Goal: Task Accomplishment & Management: Complete application form

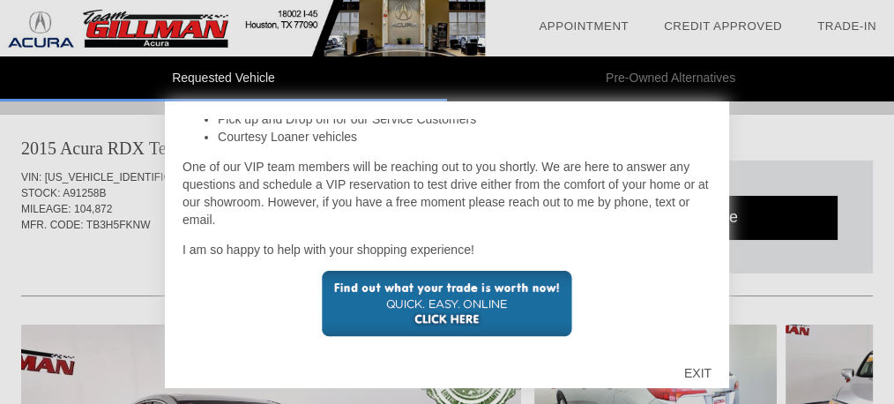
scroll to position [418, 0]
click at [703, 371] on div "EXIT" at bounding box center [697, 372] width 63 height 53
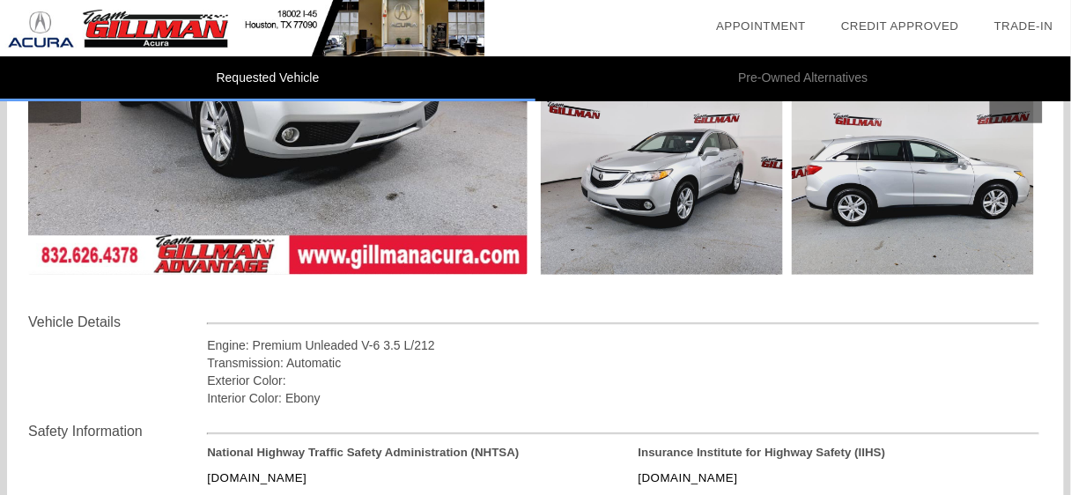
scroll to position [211, 0]
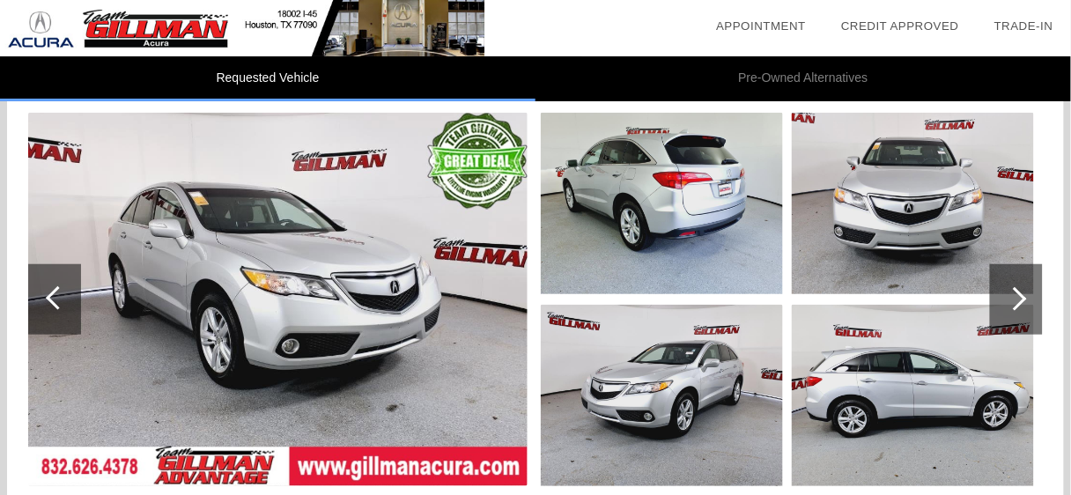
click at [904, 377] on img at bounding box center [913, 396] width 242 height 182
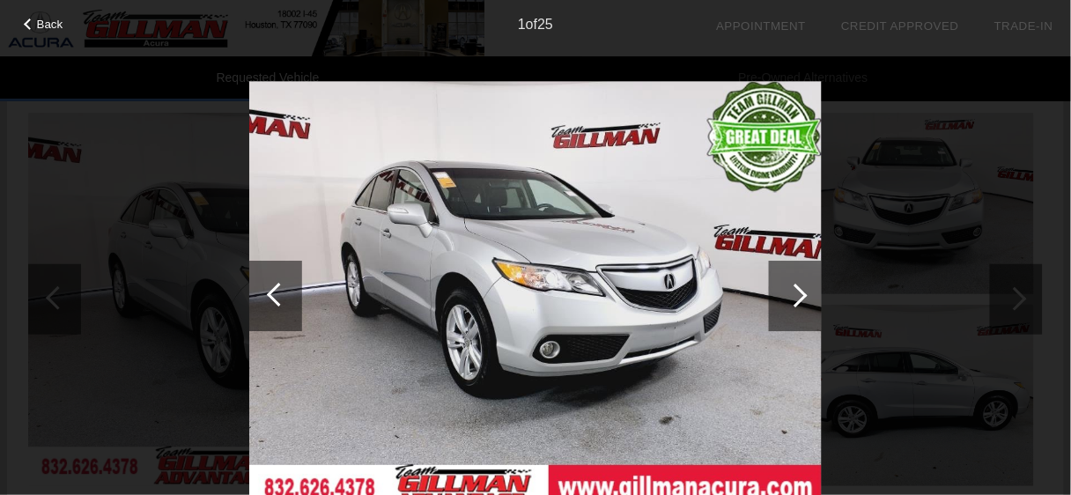
click at [797, 279] on div at bounding box center [795, 296] width 53 height 70
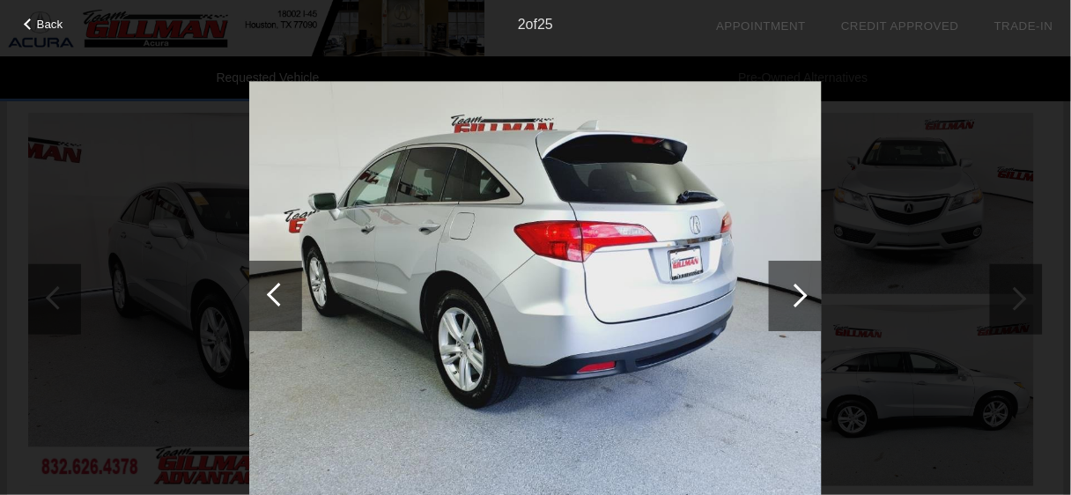
click at [797, 279] on div at bounding box center [795, 296] width 53 height 70
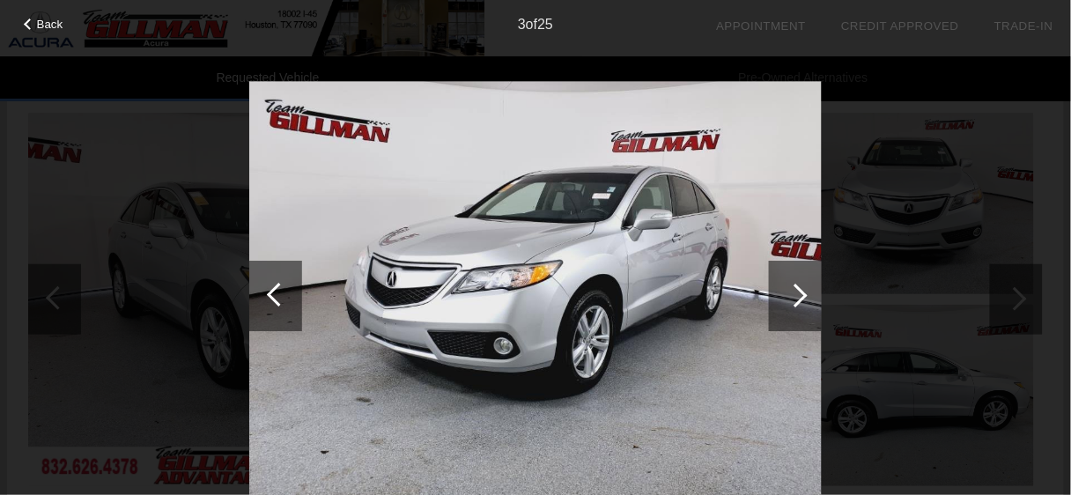
click at [797, 279] on div at bounding box center [795, 296] width 53 height 70
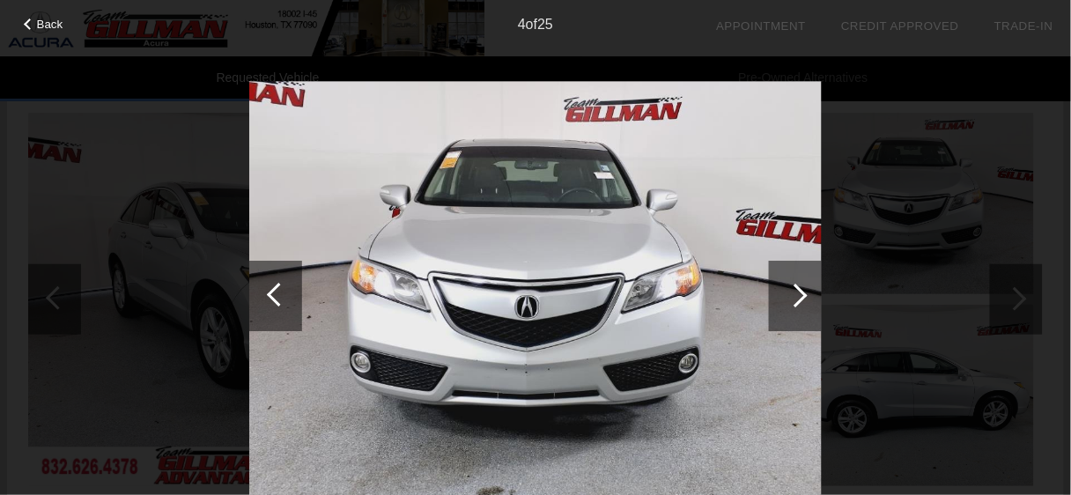
click at [797, 279] on div at bounding box center [795, 296] width 53 height 70
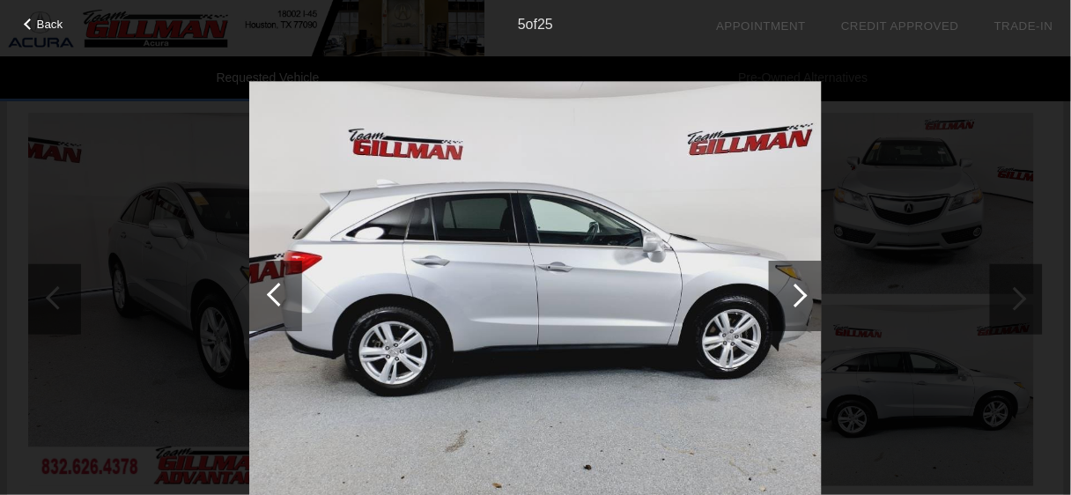
click at [797, 279] on div at bounding box center [795, 296] width 53 height 70
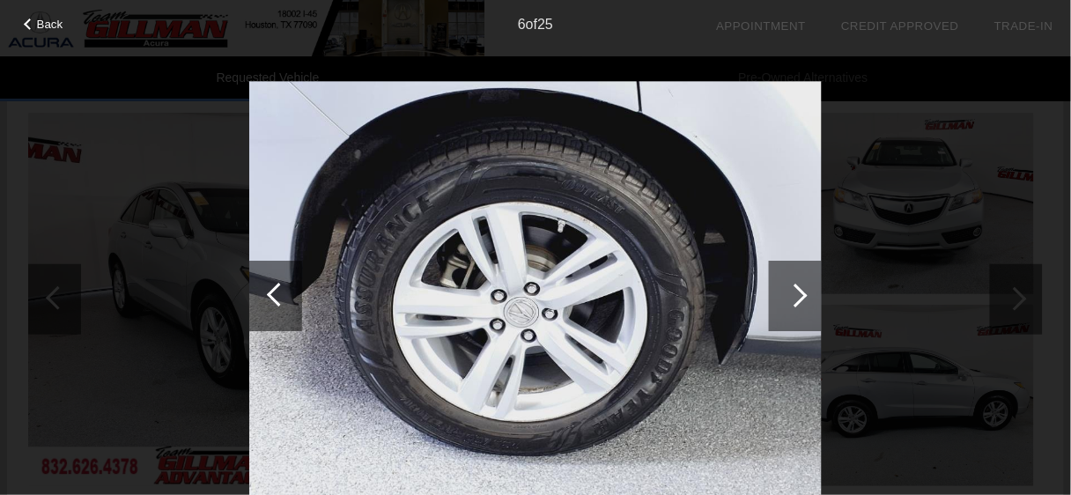
click at [797, 279] on div at bounding box center [795, 296] width 53 height 70
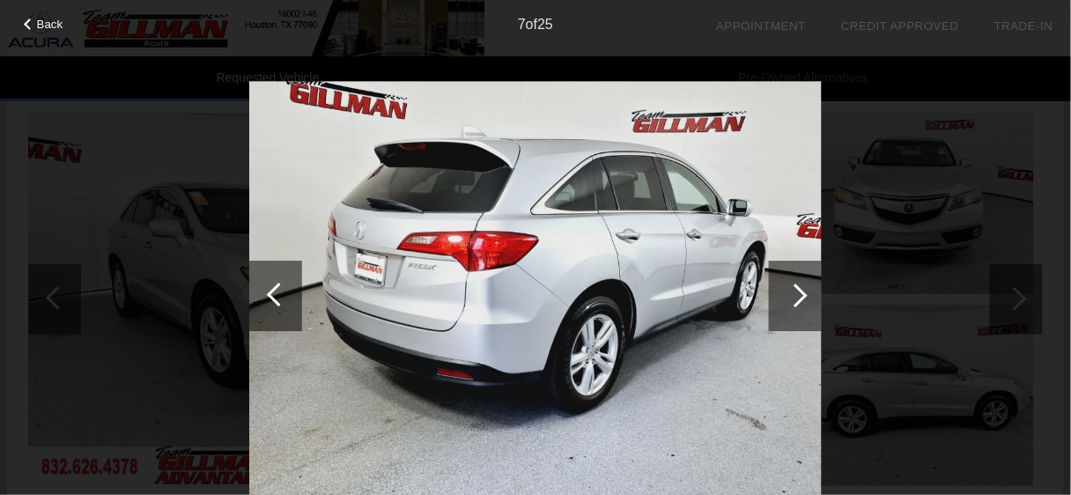
click at [797, 279] on div at bounding box center [795, 296] width 53 height 70
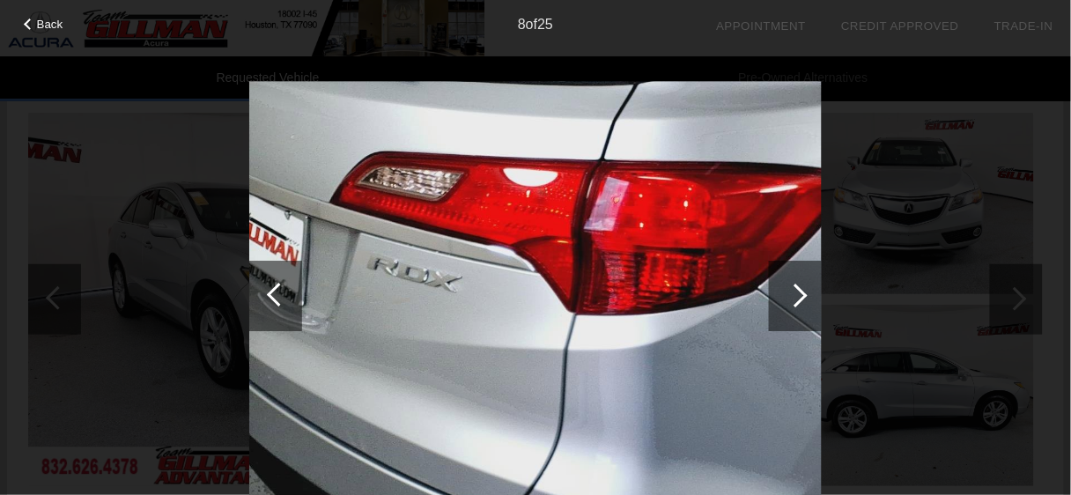
click at [797, 279] on div at bounding box center [795, 296] width 53 height 70
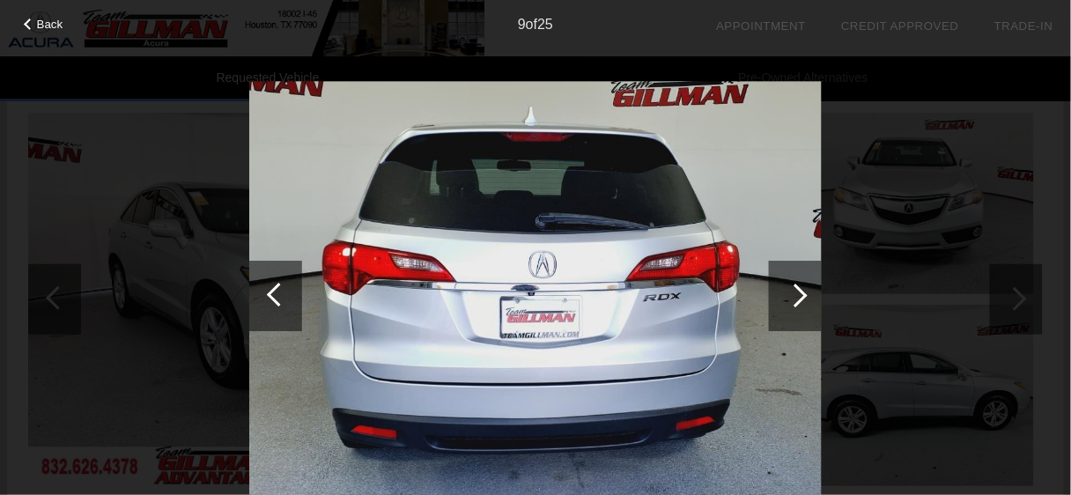
click at [797, 279] on div at bounding box center [795, 296] width 53 height 70
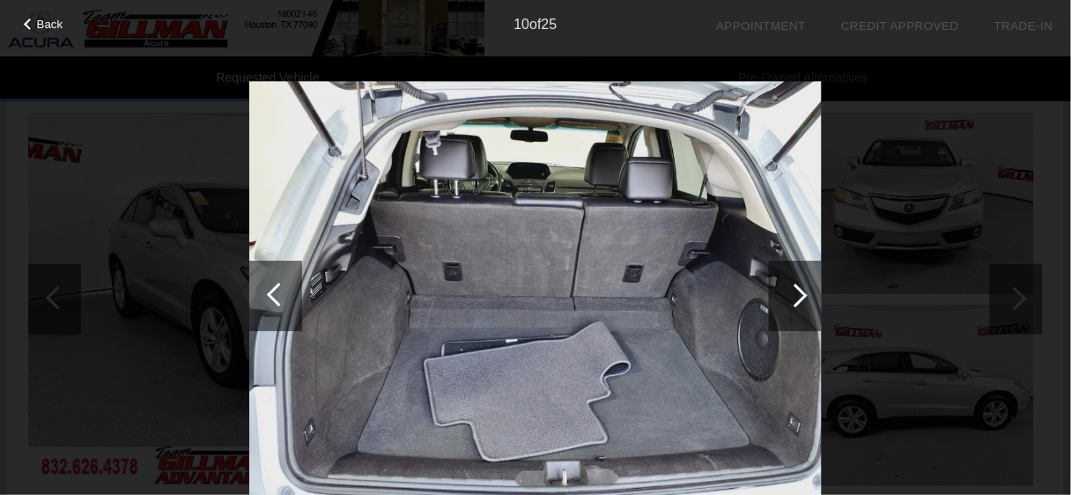
click at [797, 279] on div at bounding box center [795, 296] width 53 height 70
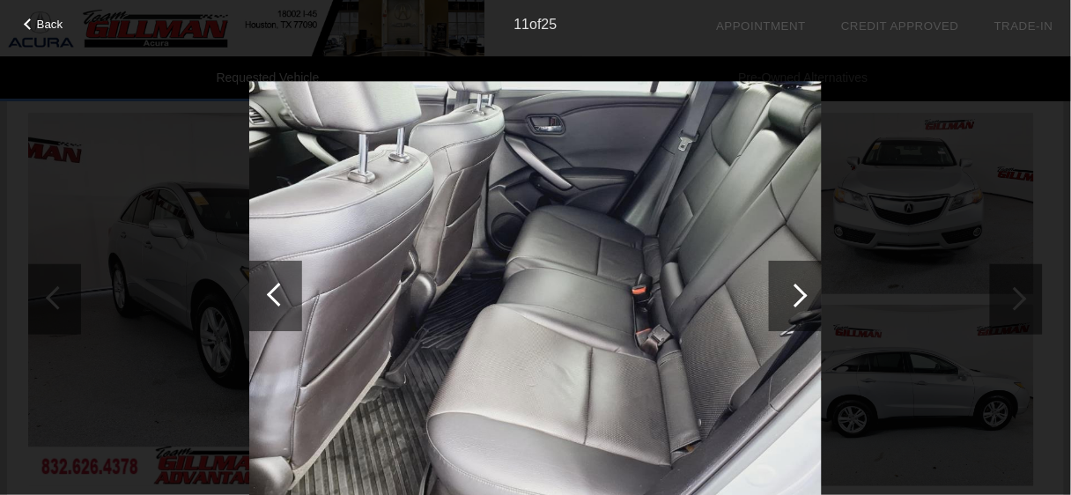
click at [797, 279] on div at bounding box center [795, 296] width 53 height 70
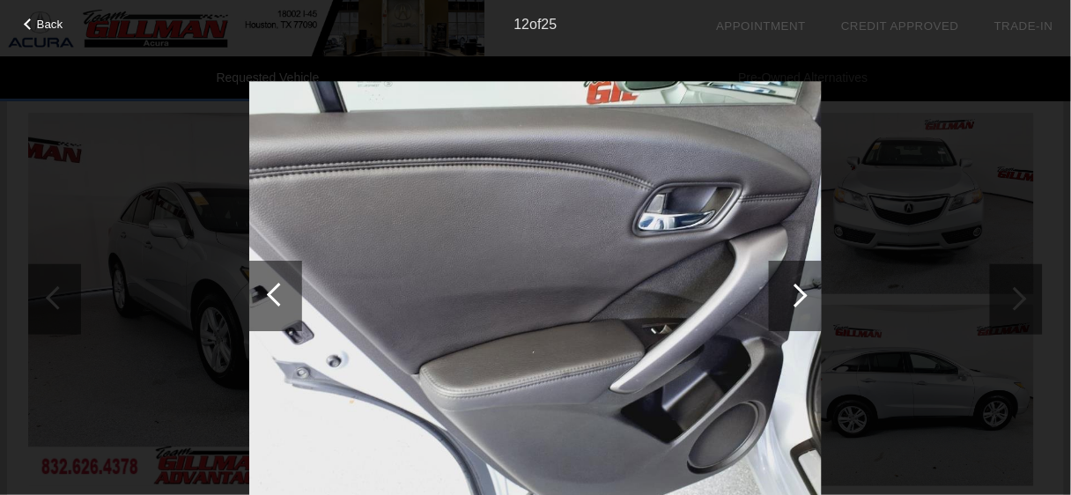
click at [797, 279] on div at bounding box center [795, 296] width 53 height 70
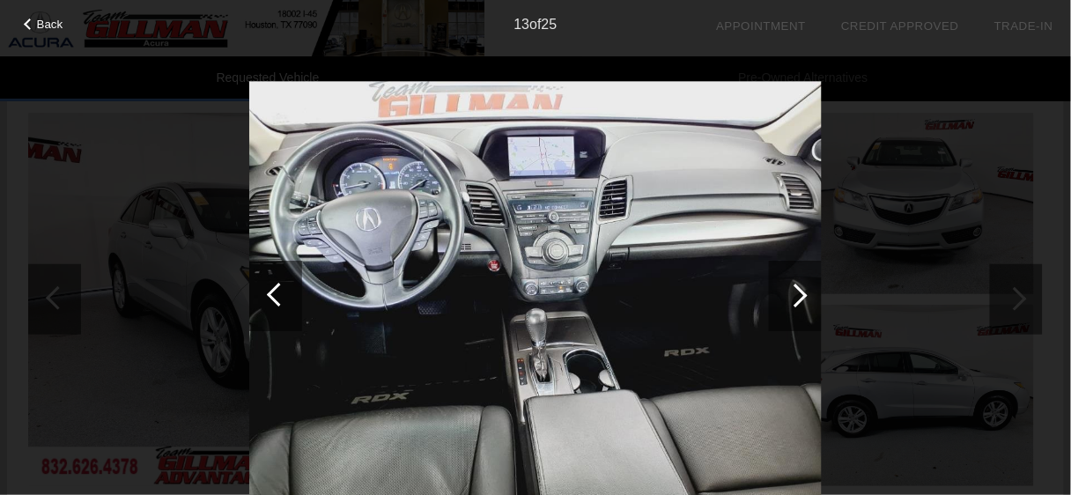
click at [797, 279] on div at bounding box center [795, 296] width 53 height 70
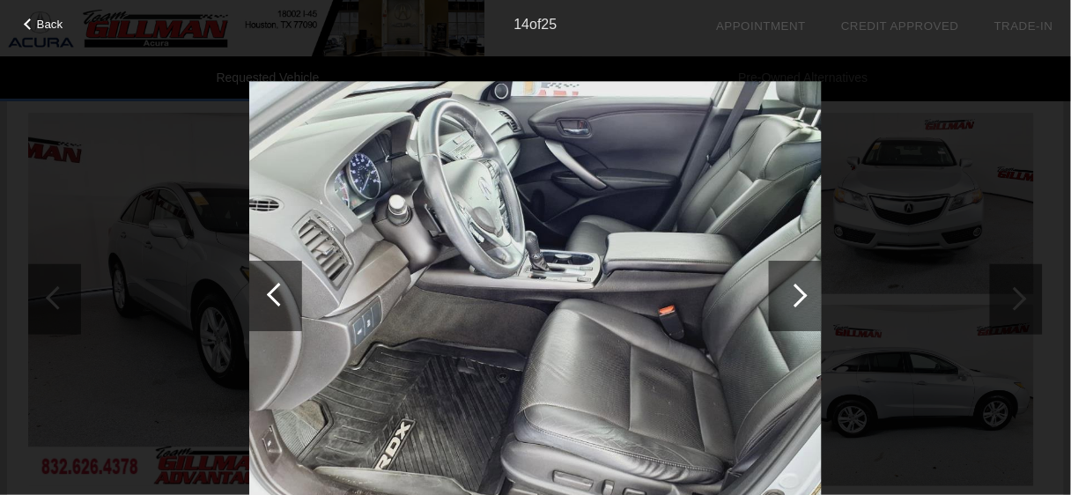
click at [797, 279] on div at bounding box center [795, 296] width 53 height 70
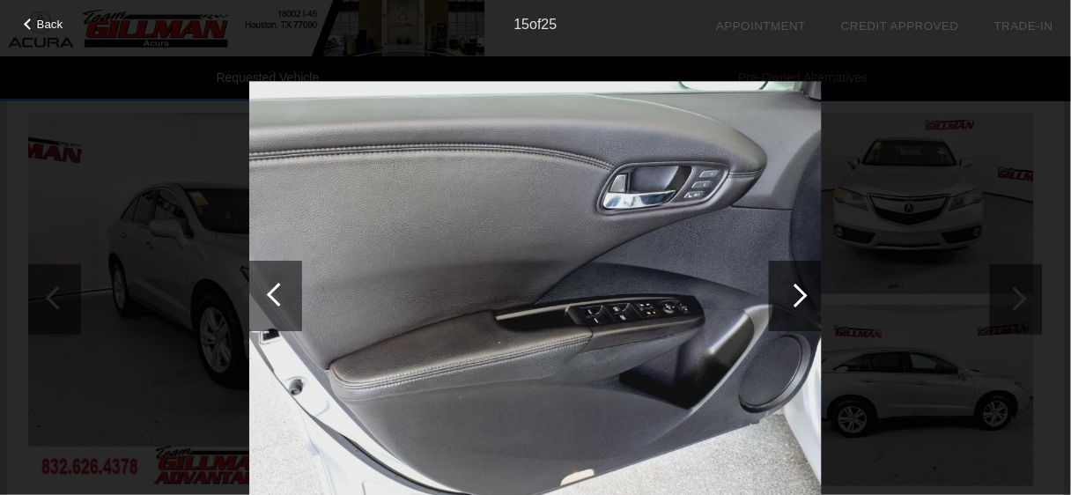
click at [797, 279] on div at bounding box center [795, 296] width 53 height 70
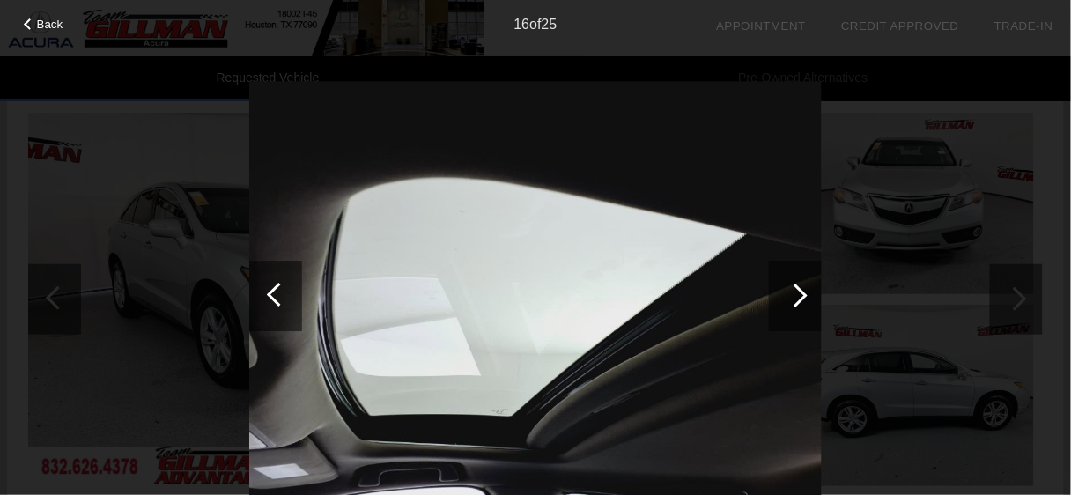
click at [797, 279] on div at bounding box center [795, 296] width 53 height 70
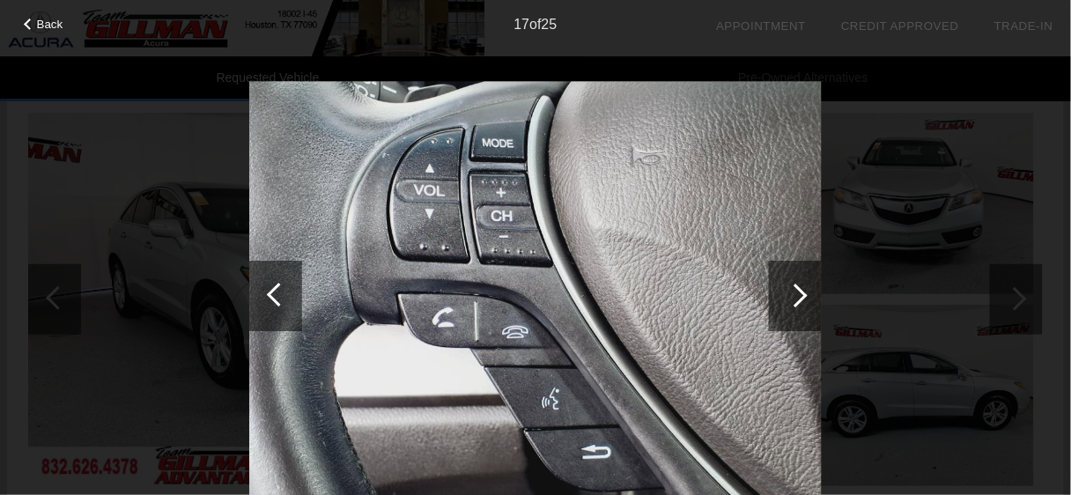
click at [797, 279] on div at bounding box center [795, 296] width 53 height 70
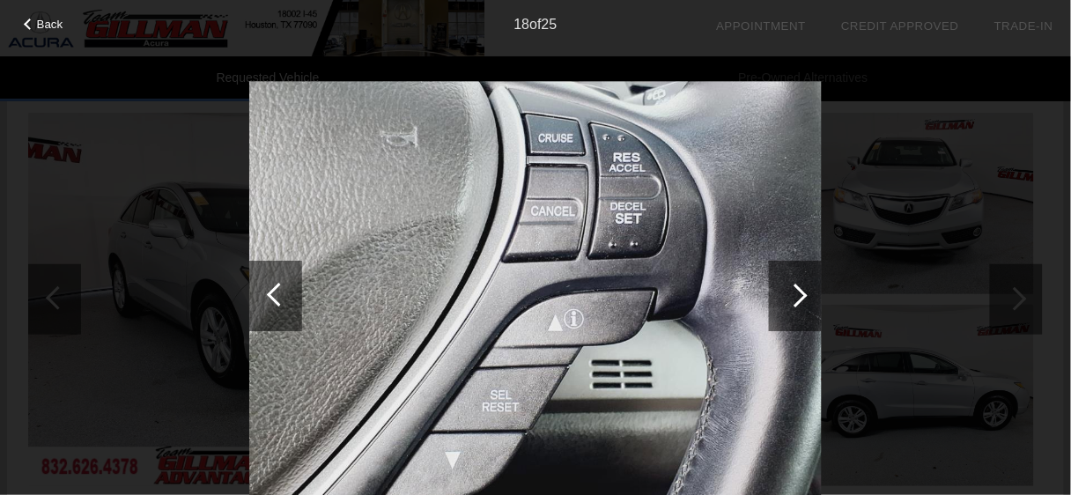
click at [786, 282] on div at bounding box center [795, 296] width 53 height 70
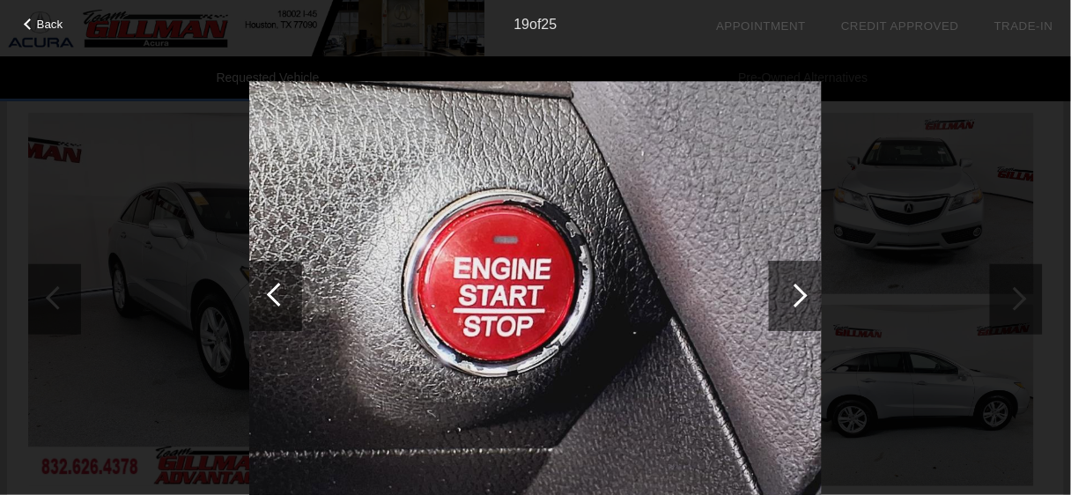
click at [786, 282] on div at bounding box center [795, 296] width 53 height 70
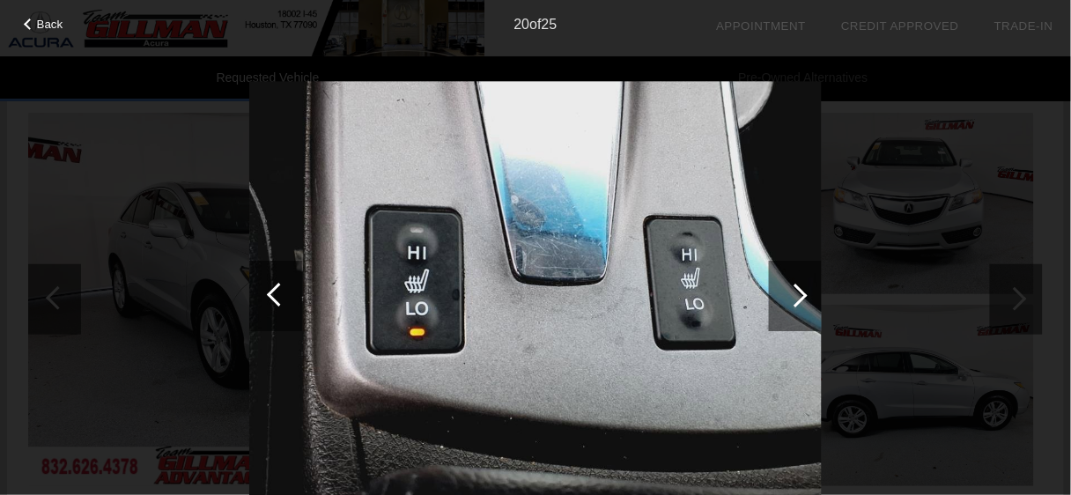
click at [786, 282] on div at bounding box center [795, 296] width 53 height 70
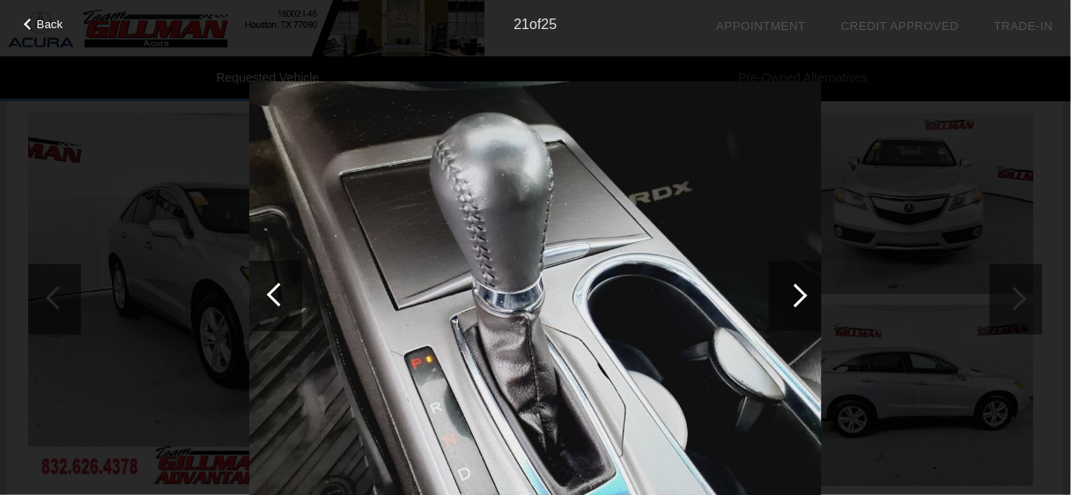
click at [786, 282] on div at bounding box center [795, 296] width 53 height 70
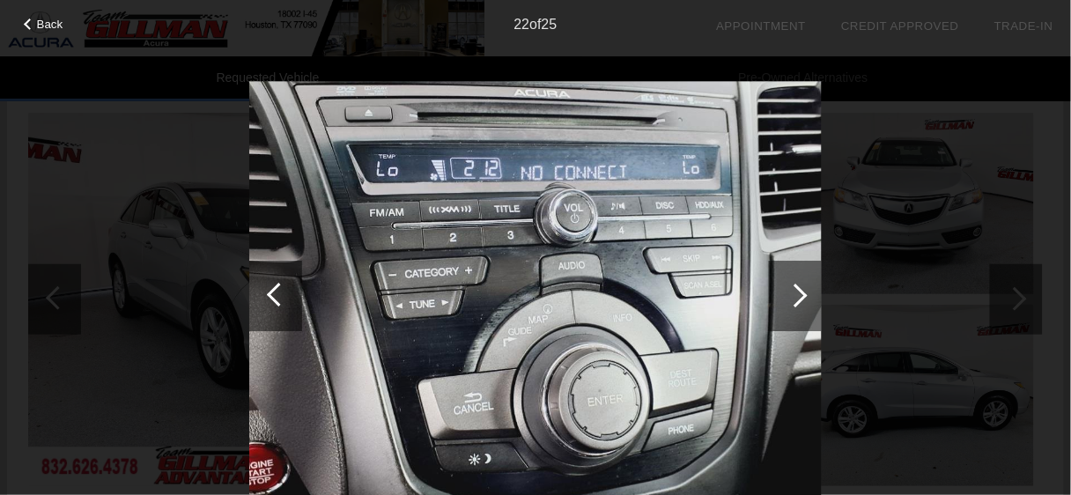
click at [807, 287] on div at bounding box center [795, 296] width 53 height 70
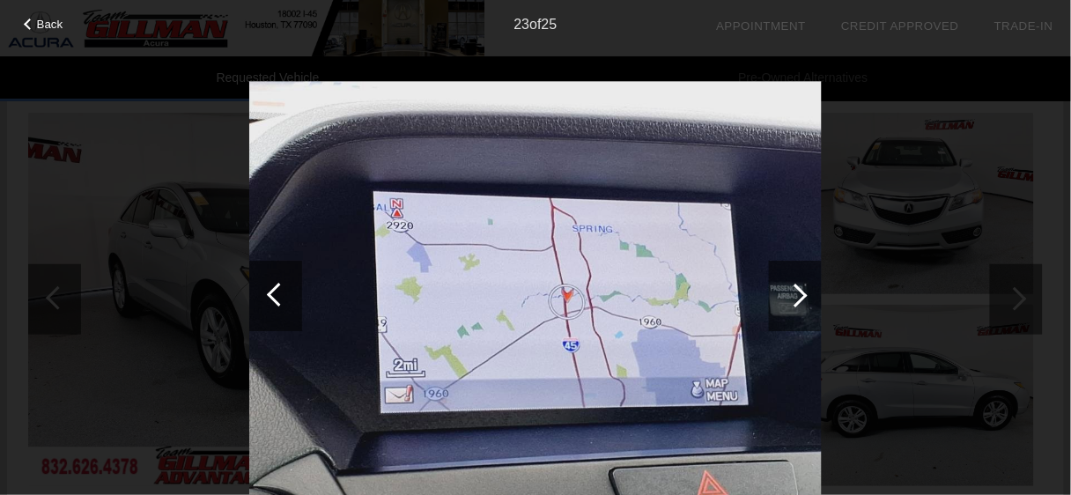
click at [807, 287] on div at bounding box center [795, 296] width 53 height 70
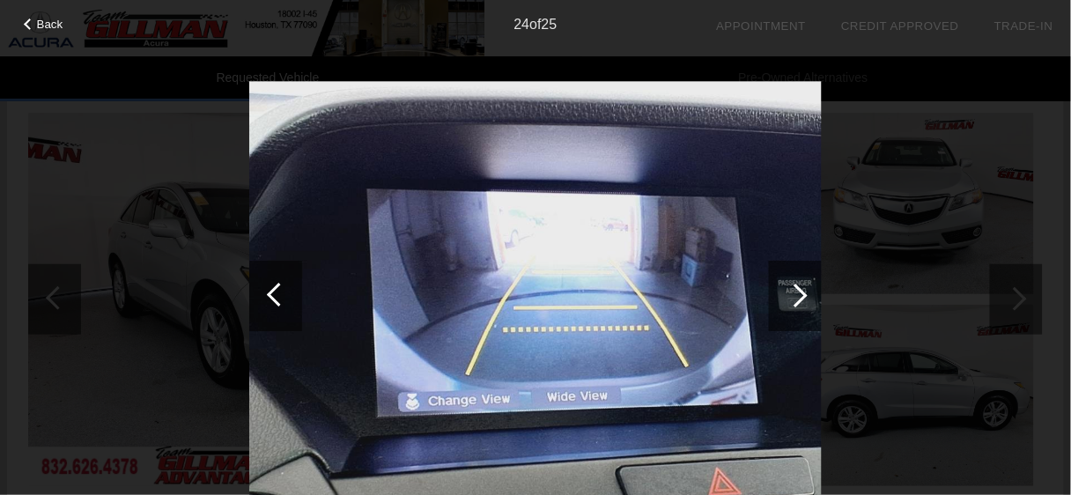
click at [807, 287] on div at bounding box center [795, 296] width 53 height 70
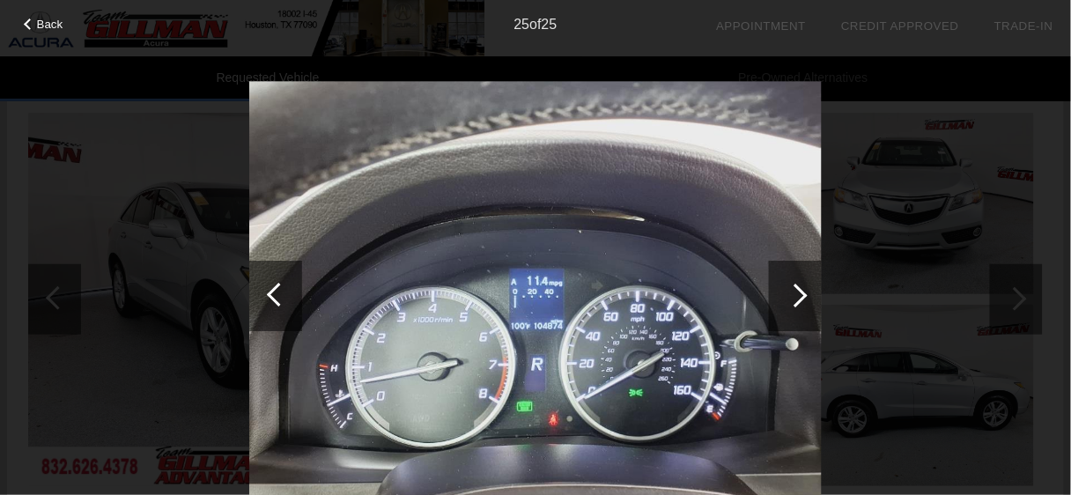
click at [28, 25] on div at bounding box center [29, 24] width 11 height 11
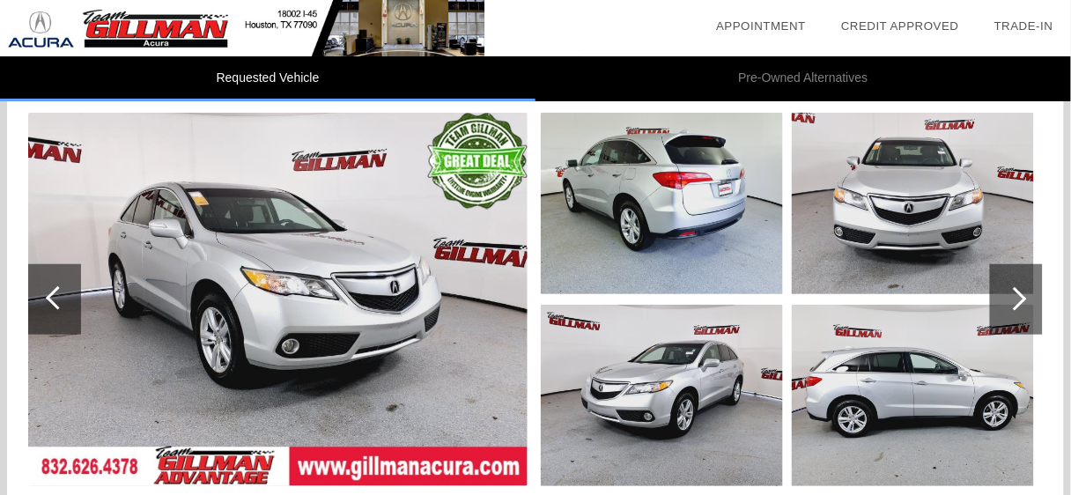
scroll to position [282, 0]
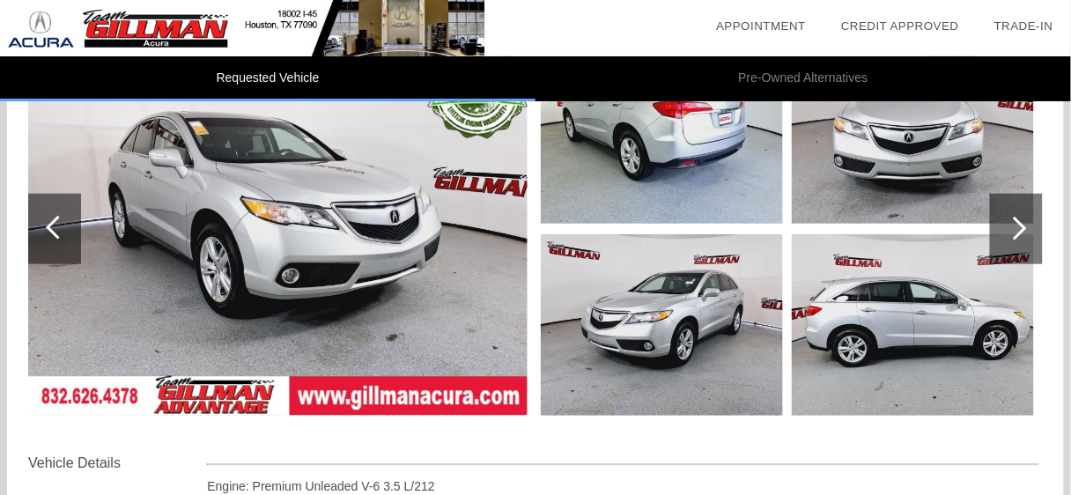
click at [1018, 219] on div at bounding box center [1016, 229] width 53 height 70
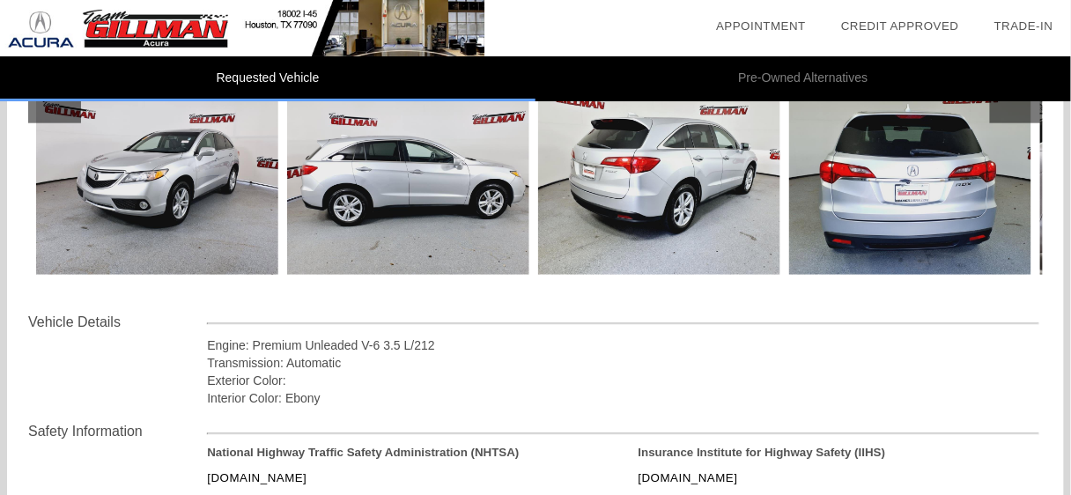
scroll to position [0, 0]
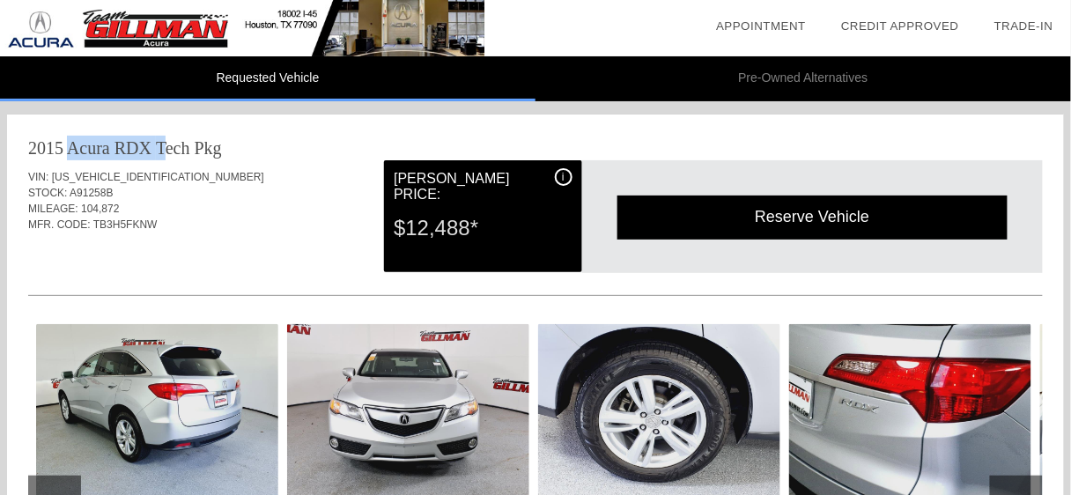
drag, startPoint x: 162, startPoint y: 145, endPoint x: 14, endPoint y: 156, distance: 148.5
